Goal: Navigation & Orientation: Find specific page/section

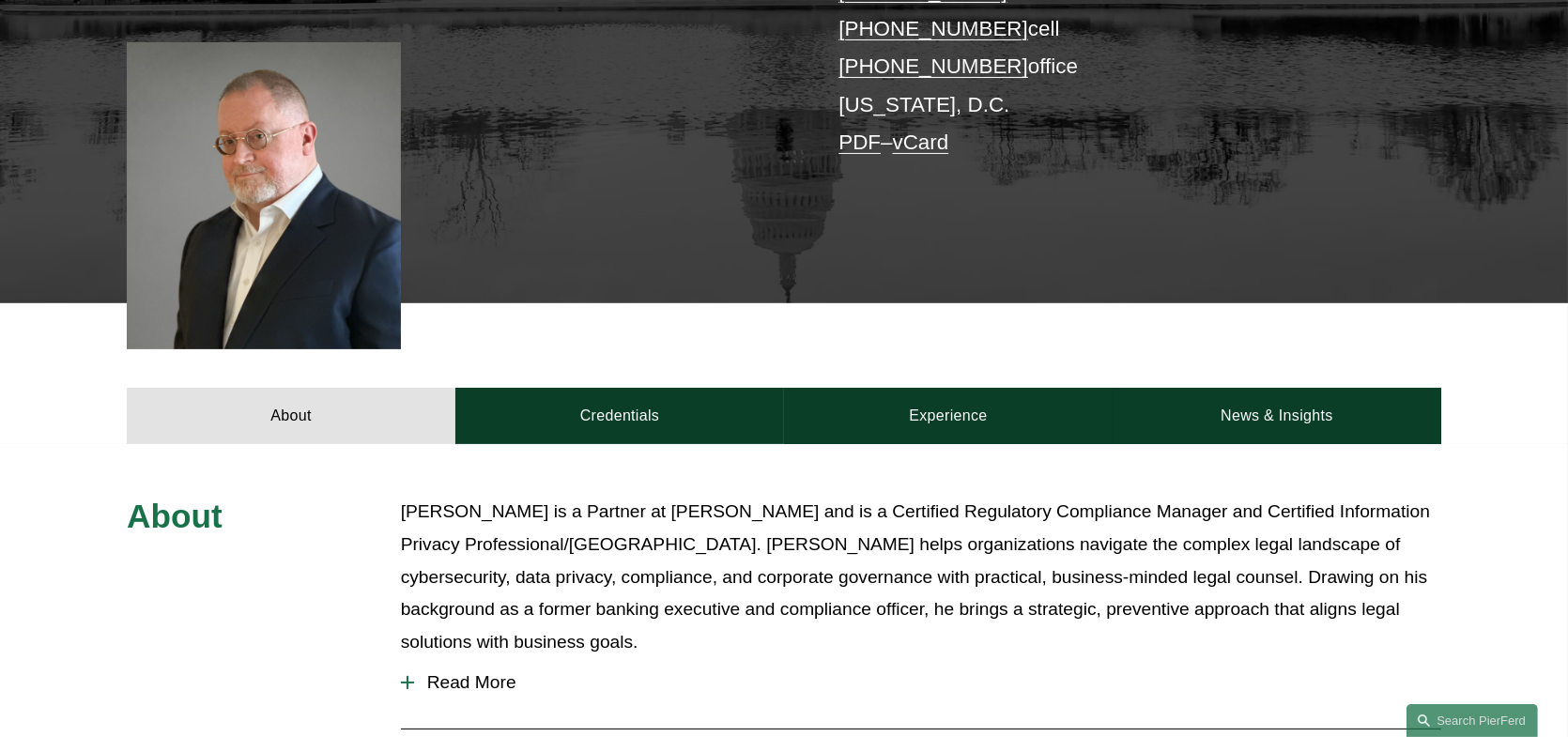
scroll to position [658, 0]
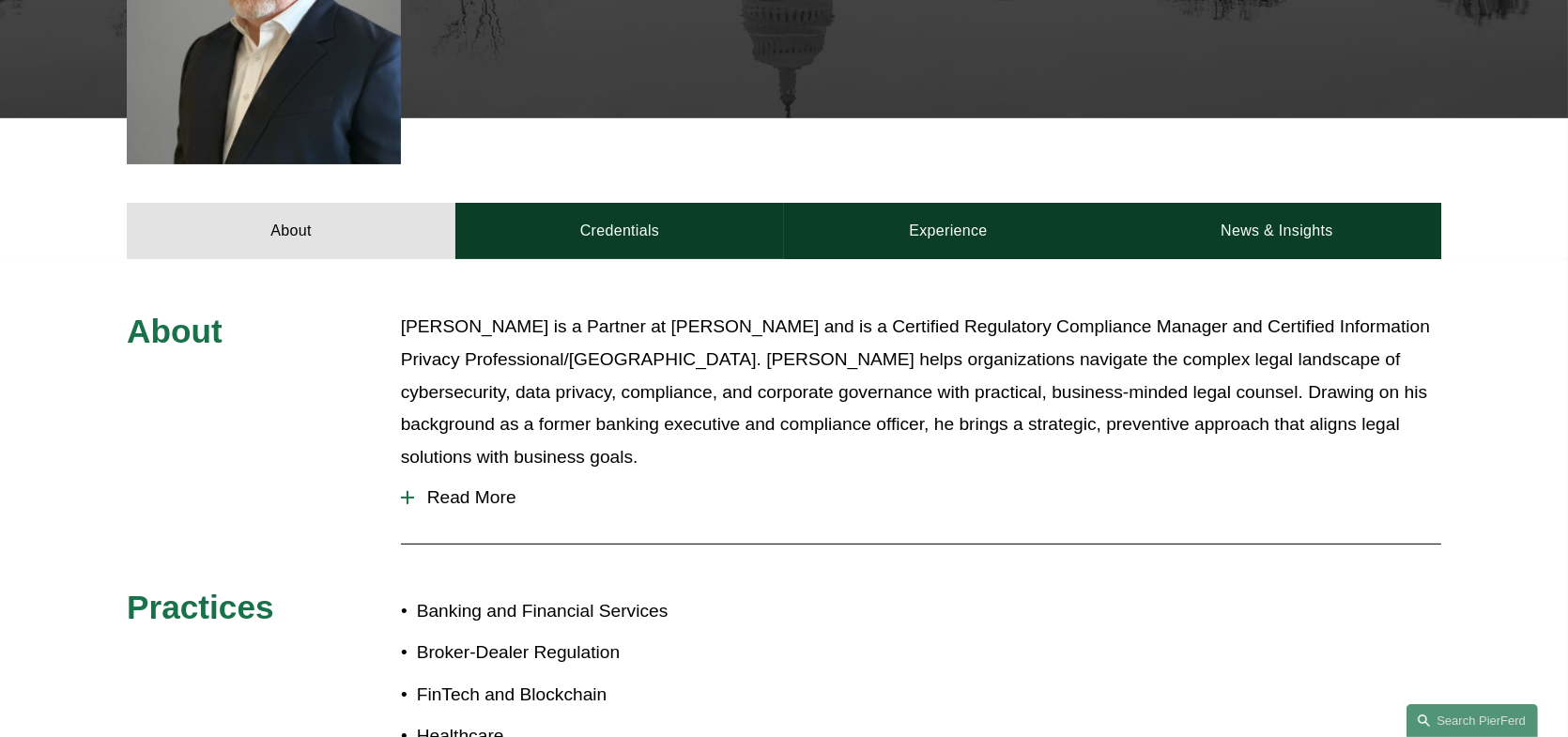
drag, startPoint x: 466, startPoint y: 208, endPoint x: 600, endPoint y: 206, distance: 134.0
click at [466, 207] on link "Credentials" at bounding box center [620, 231] width 329 height 57
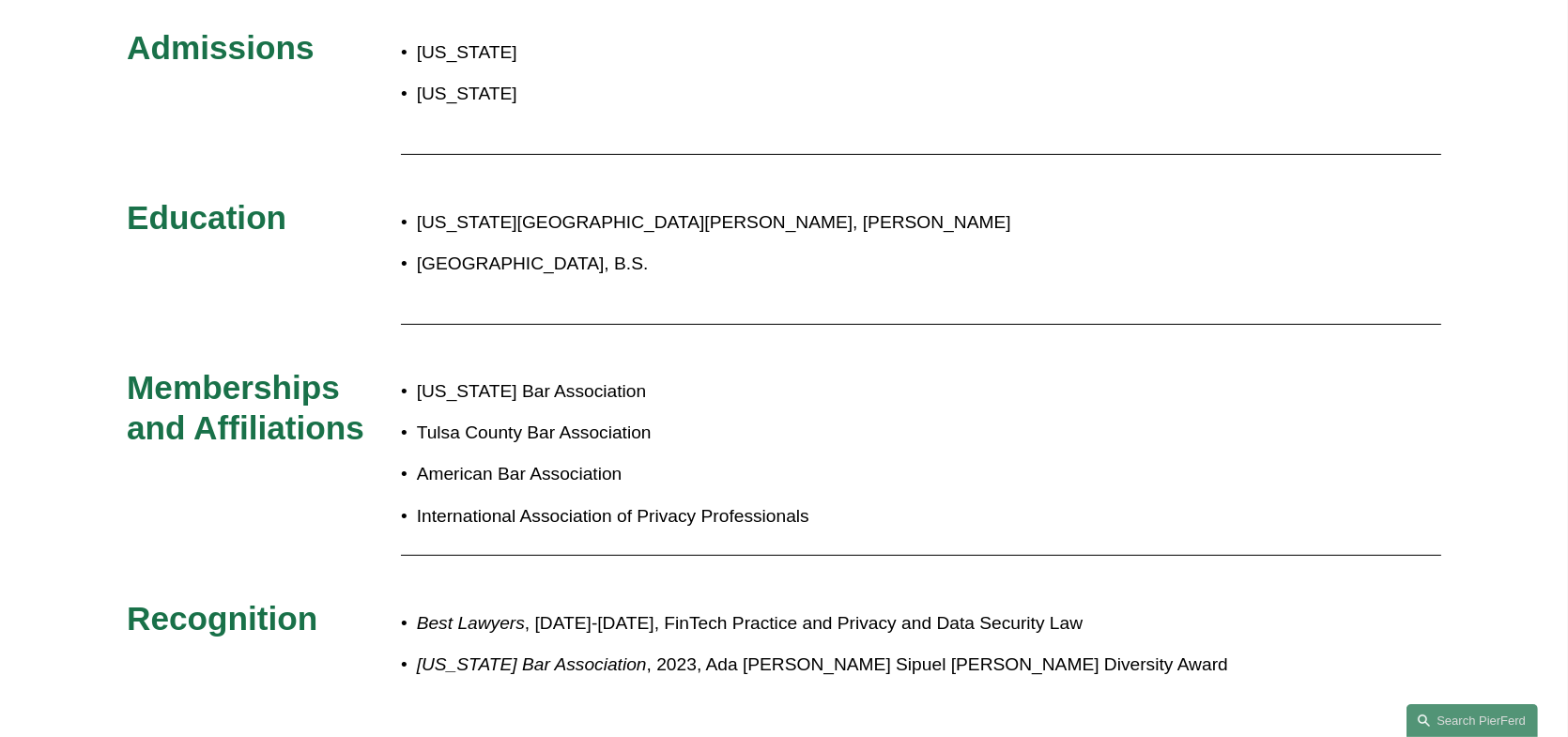
scroll to position [939, 0]
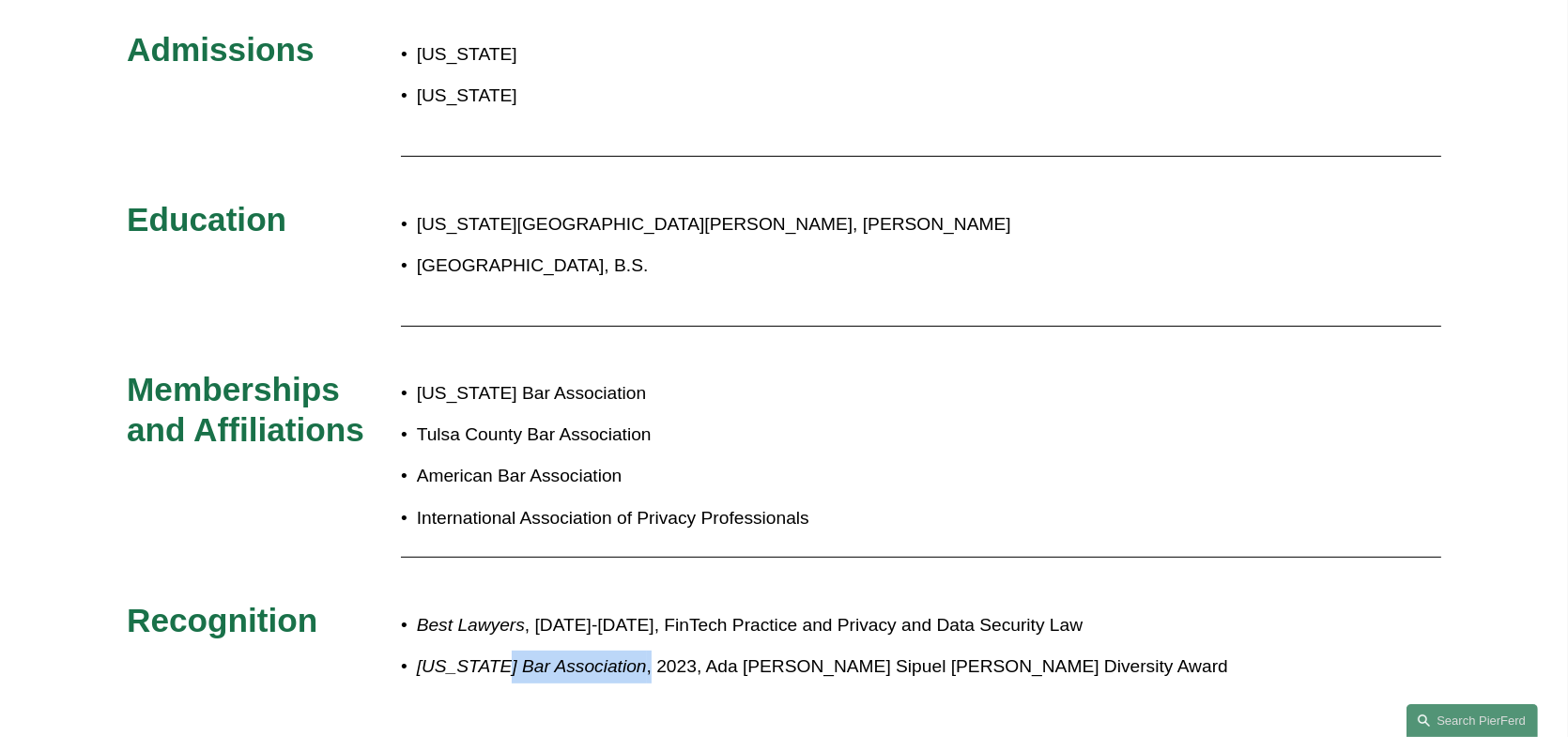
drag, startPoint x: 547, startPoint y: 642, endPoint x: 650, endPoint y: 644, distance: 103.0
click at [632, 651] on p "Oklahoma Bar Association , 2023, Ada Lois Sipuel Fisher Diversity Award" at bounding box center [846, 667] width 860 height 33
click at [874, 651] on p "Oklahoma Bar Association , 2023, Ada Lois Sipuel Fisher Diversity Award" at bounding box center [846, 667] width 860 height 33
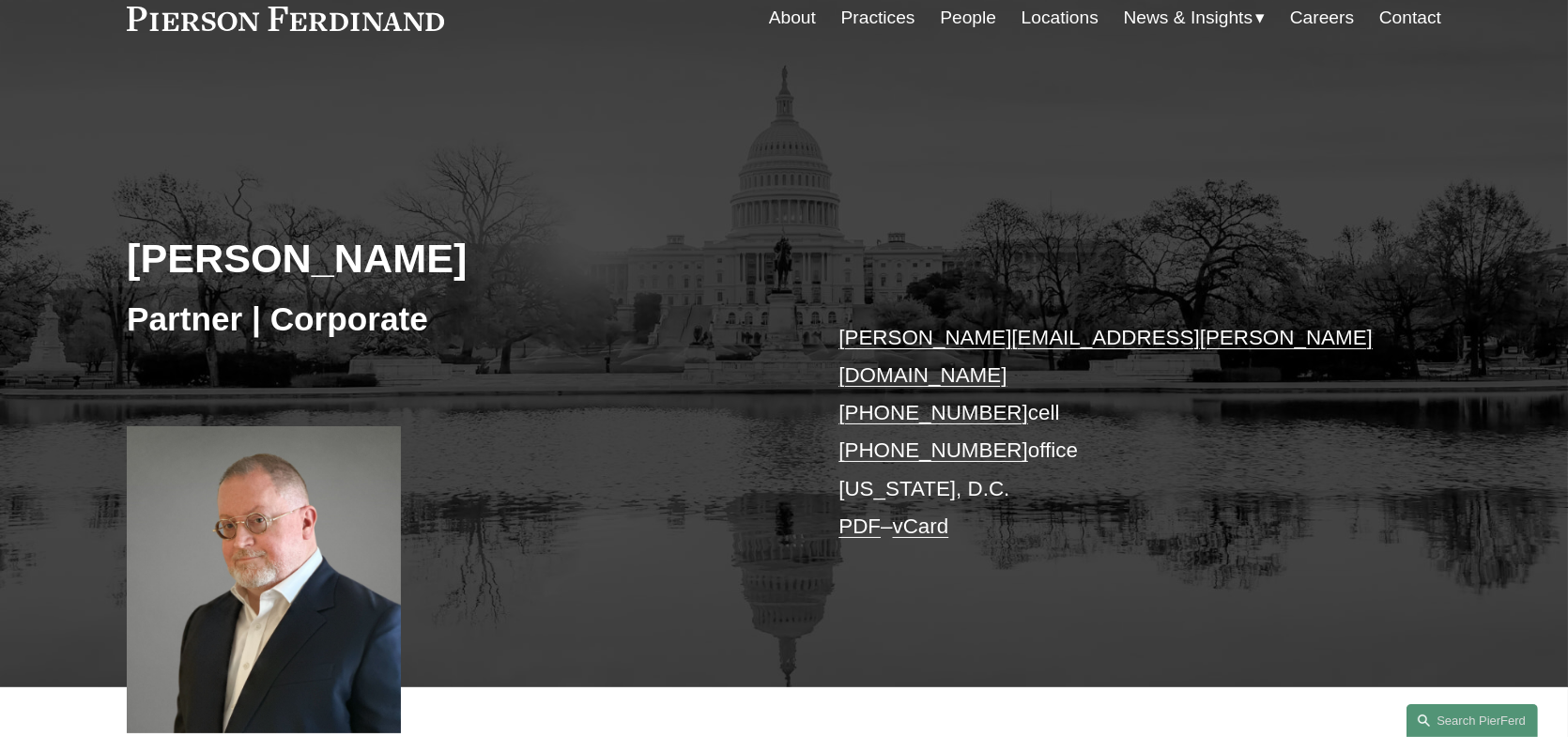
scroll to position [0, 0]
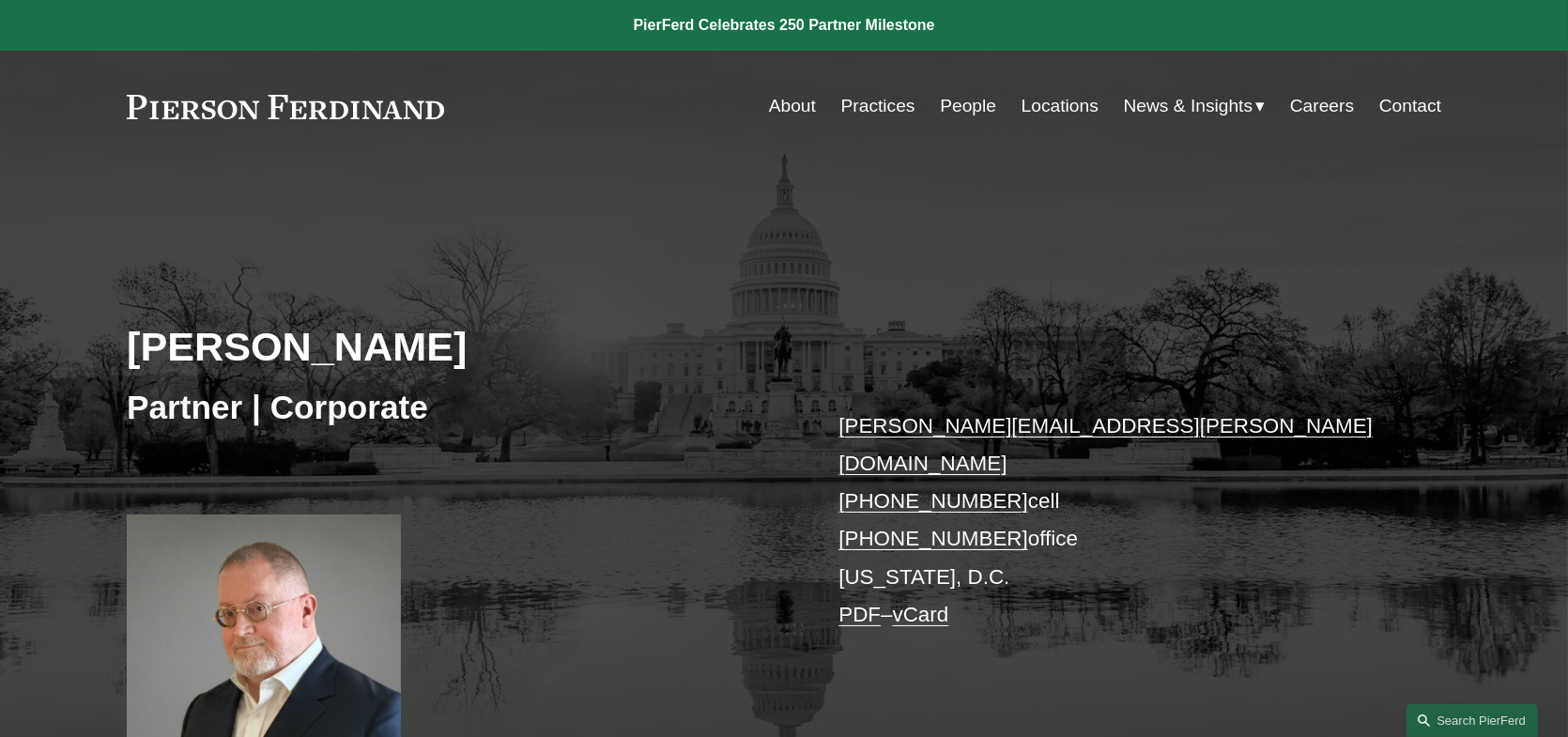
click at [273, 96] on link at bounding box center [285, 107] width 317 height 25
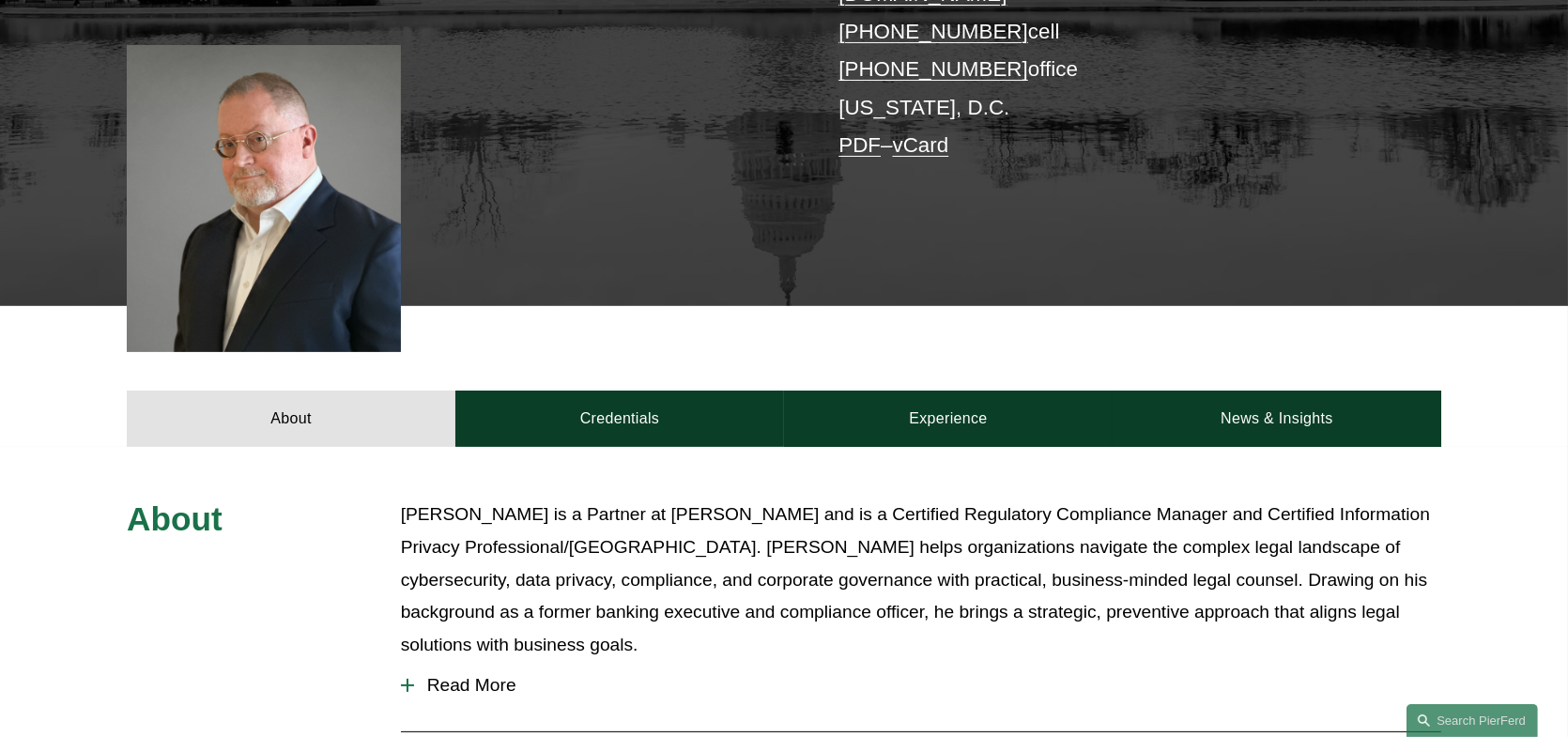
click at [613, 390] on link "Credentials" at bounding box center [620, 419] width 329 height 57
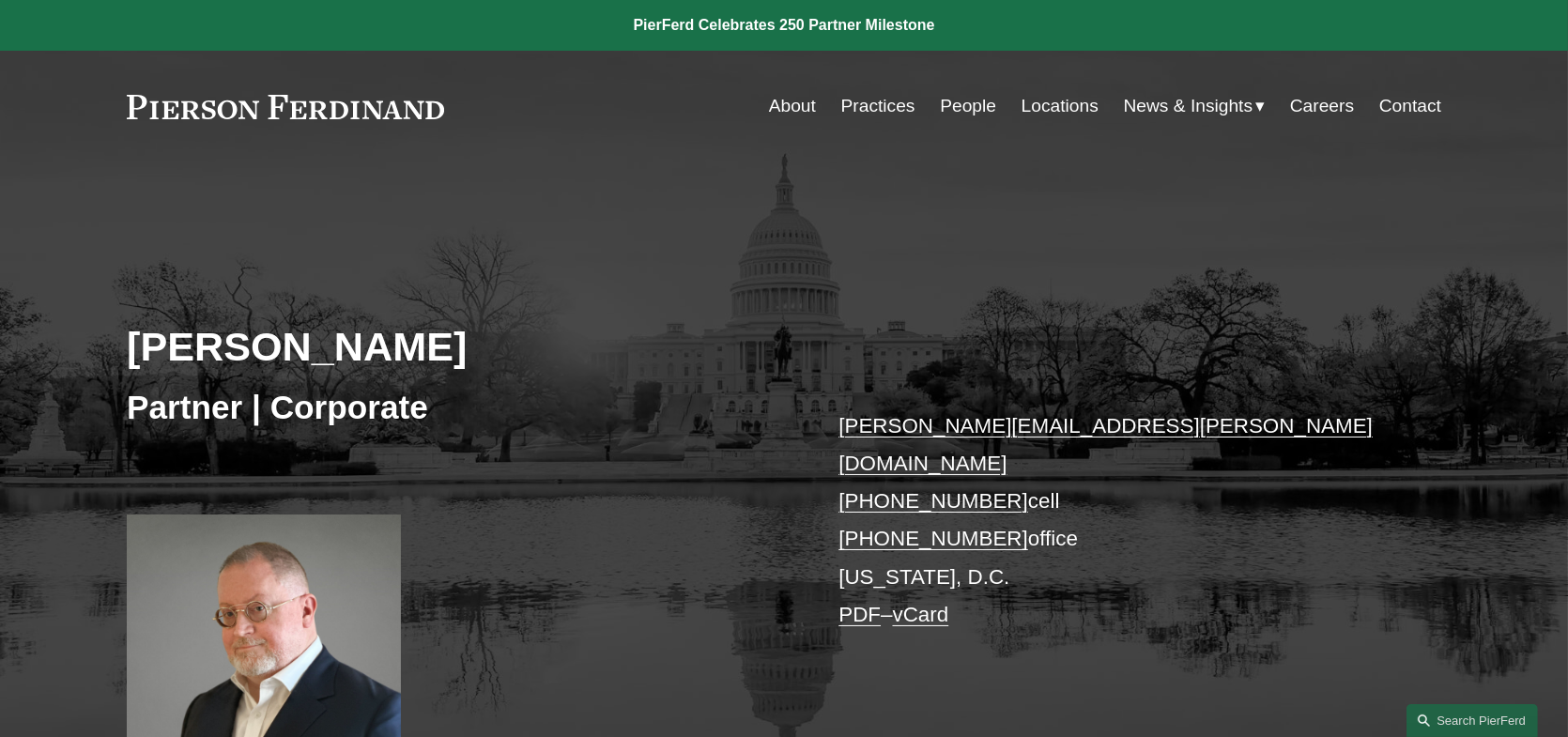
click at [329, 106] on link at bounding box center [285, 107] width 317 height 25
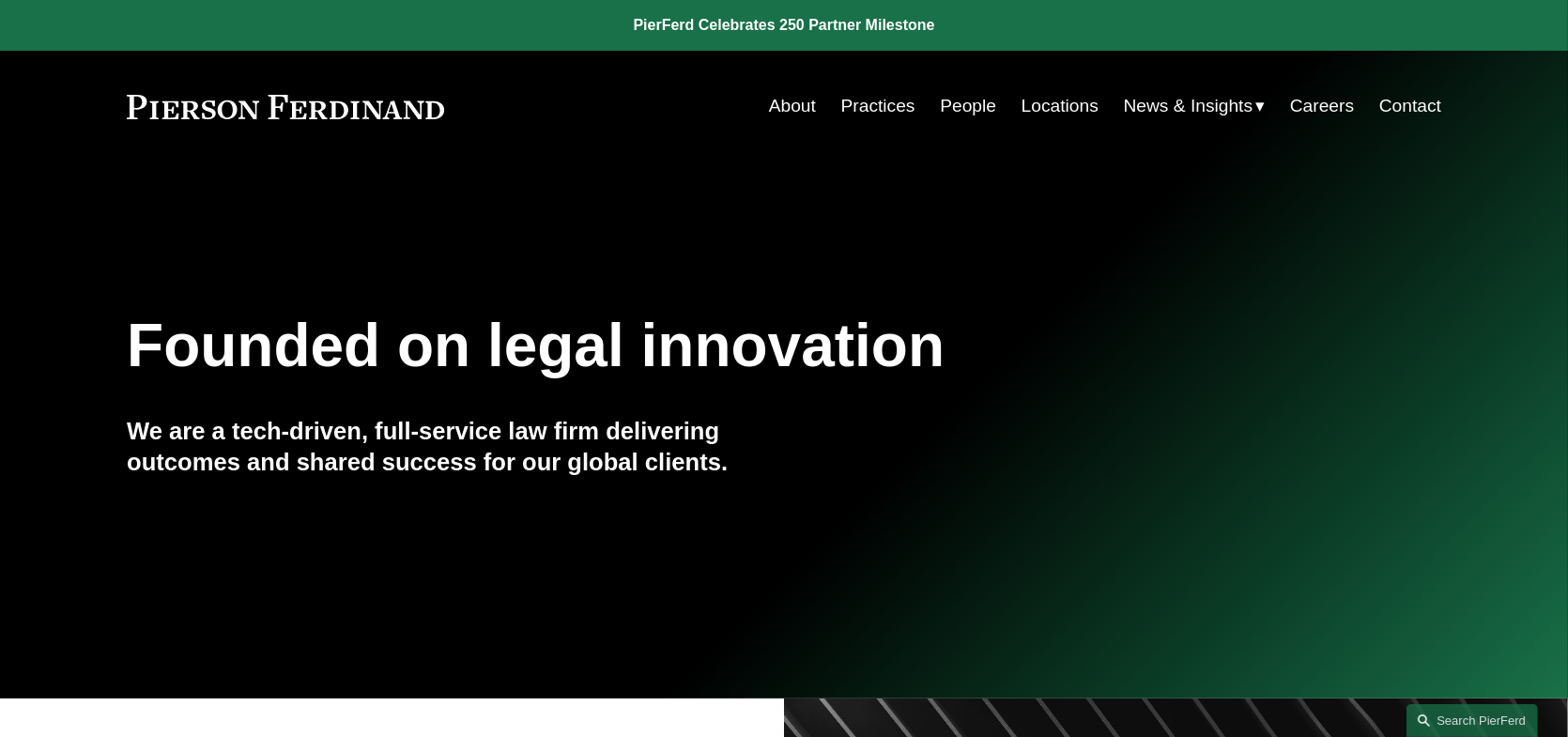
click at [1064, 107] on link "Locations" at bounding box center [1059, 106] width 77 height 36
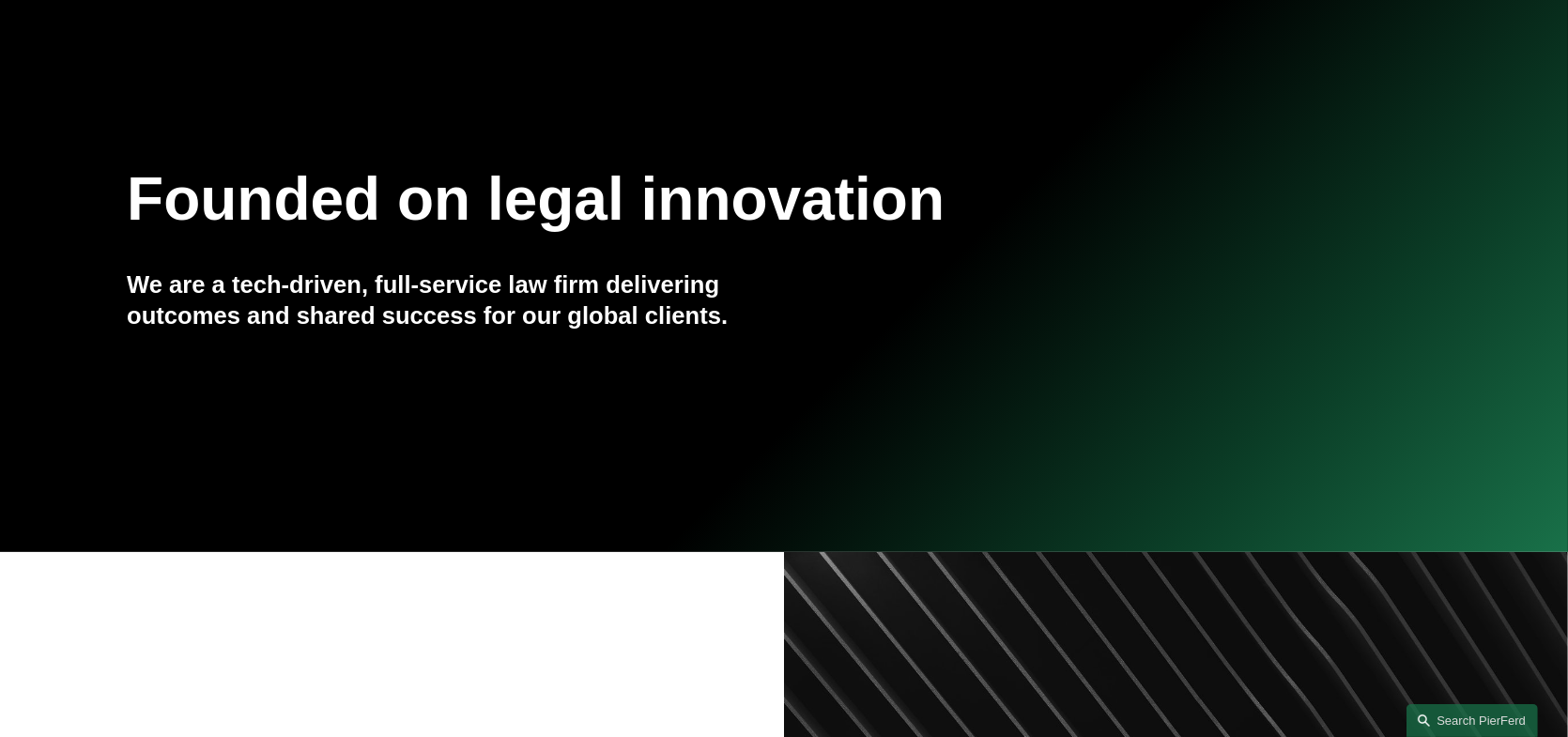
scroll to position [470, 0]
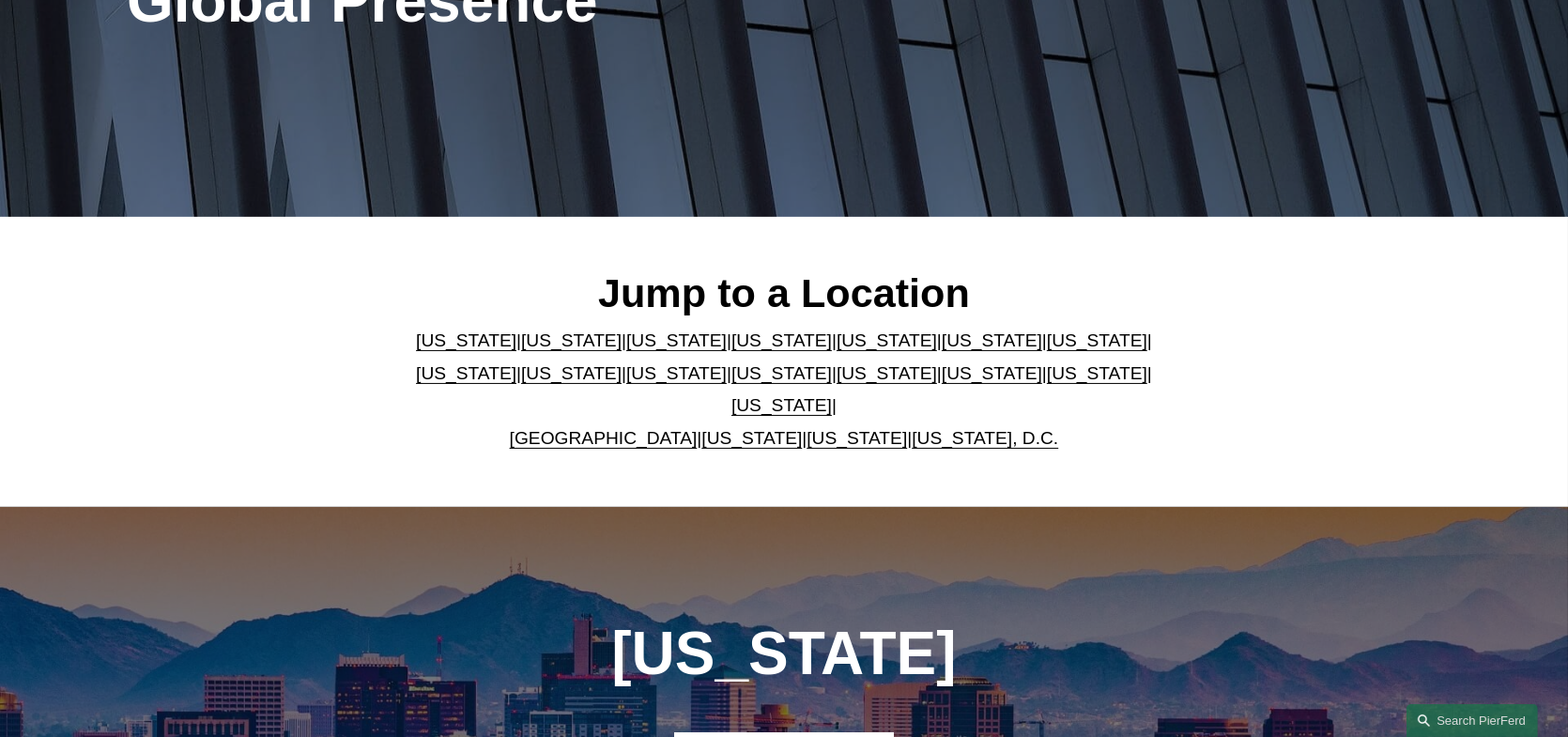
scroll to position [470, 0]
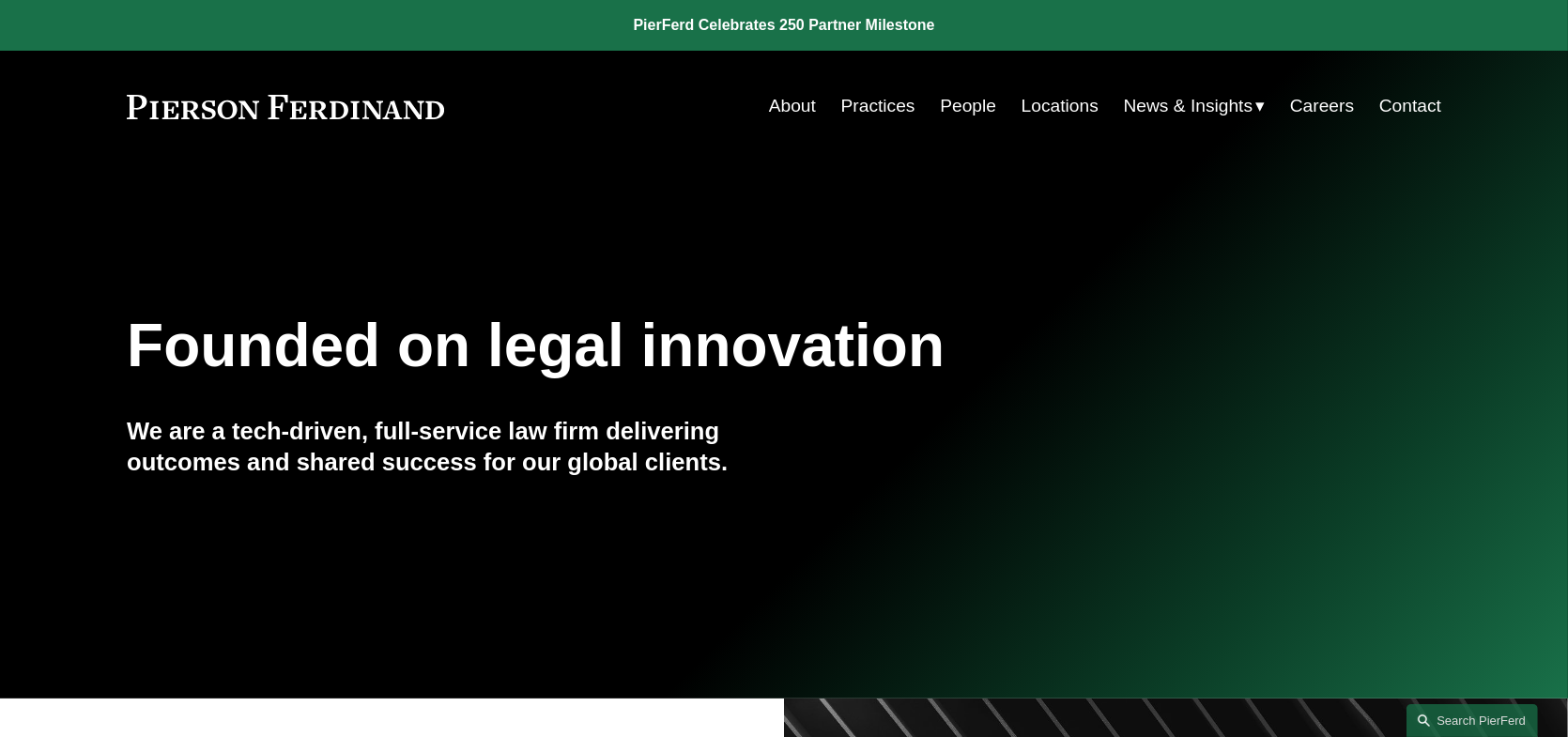
click at [1046, 96] on link "Locations" at bounding box center [1059, 106] width 77 height 36
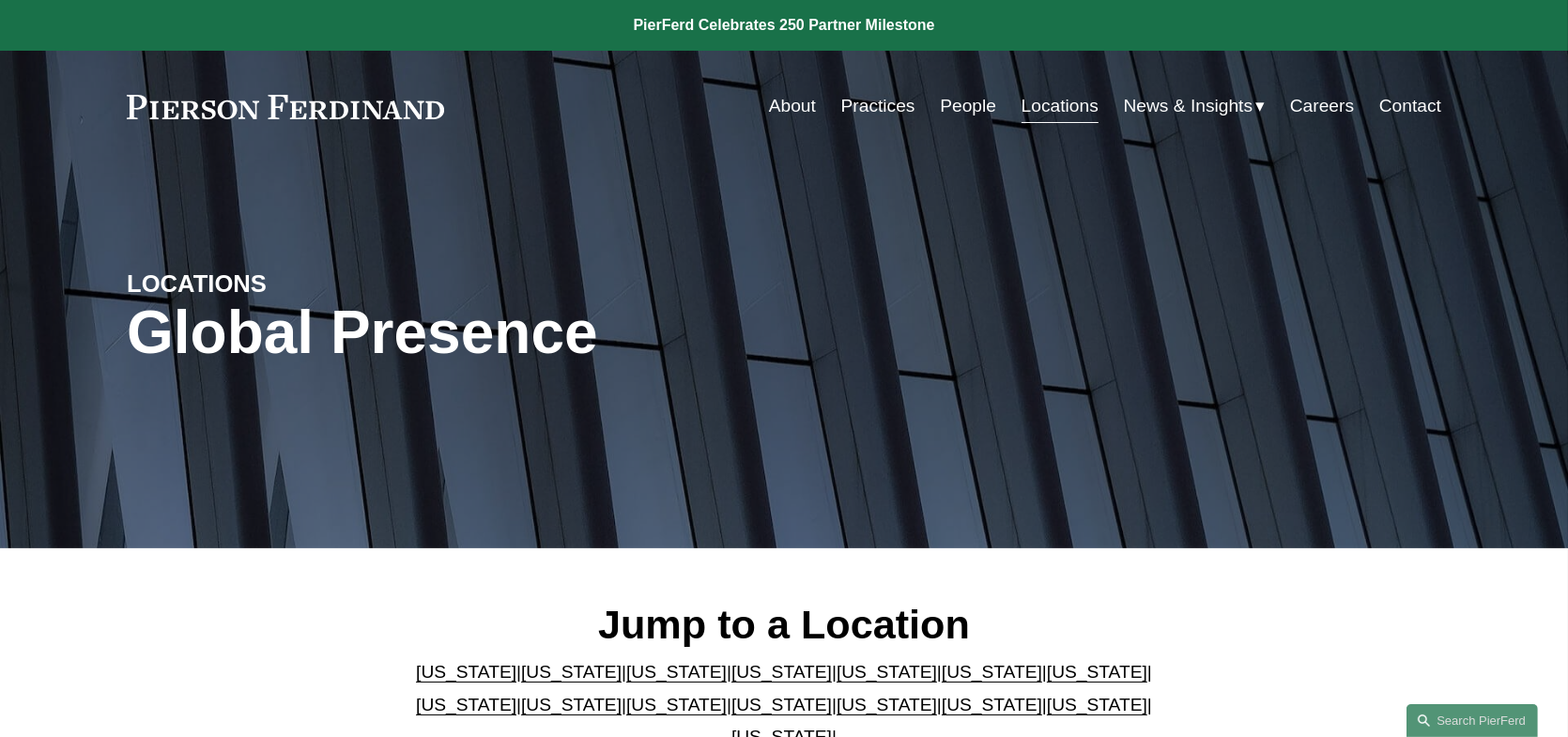
scroll to position [470, 0]
